Goal: Task Accomplishment & Management: Manage account settings

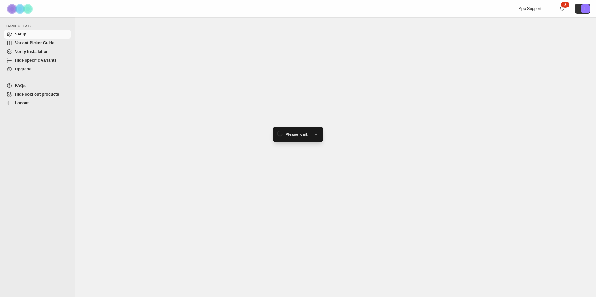
drag, startPoint x: 0, startPoint y: 0, endPoint x: 32, endPoint y: 70, distance: 77.5
click at [32, 70] on span "Upgrade" at bounding box center [42, 69] width 55 height 6
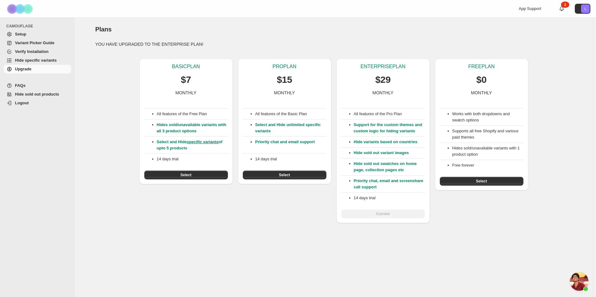
scroll to position [222, 0]
click at [476, 179] on span "Select" at bounding box center [481, 181] width 11 height 5
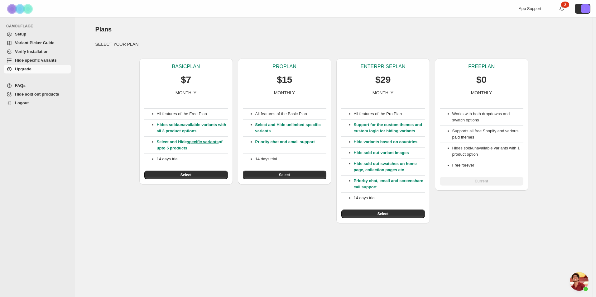
scroll to position [222, 0]
click at [565, 7] on div "2" at bounding box center [565, 5] width 8 height 6
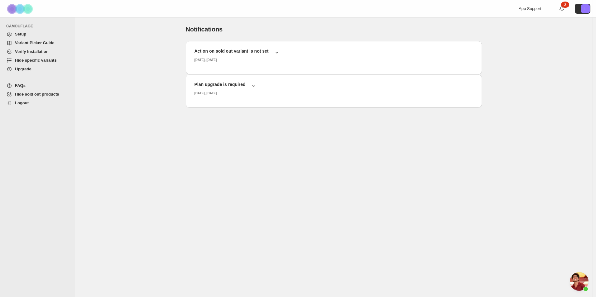
scroll to position [222, 0]
